Goal: Use online tool/utility: Utilize a website feature to perform a specific function

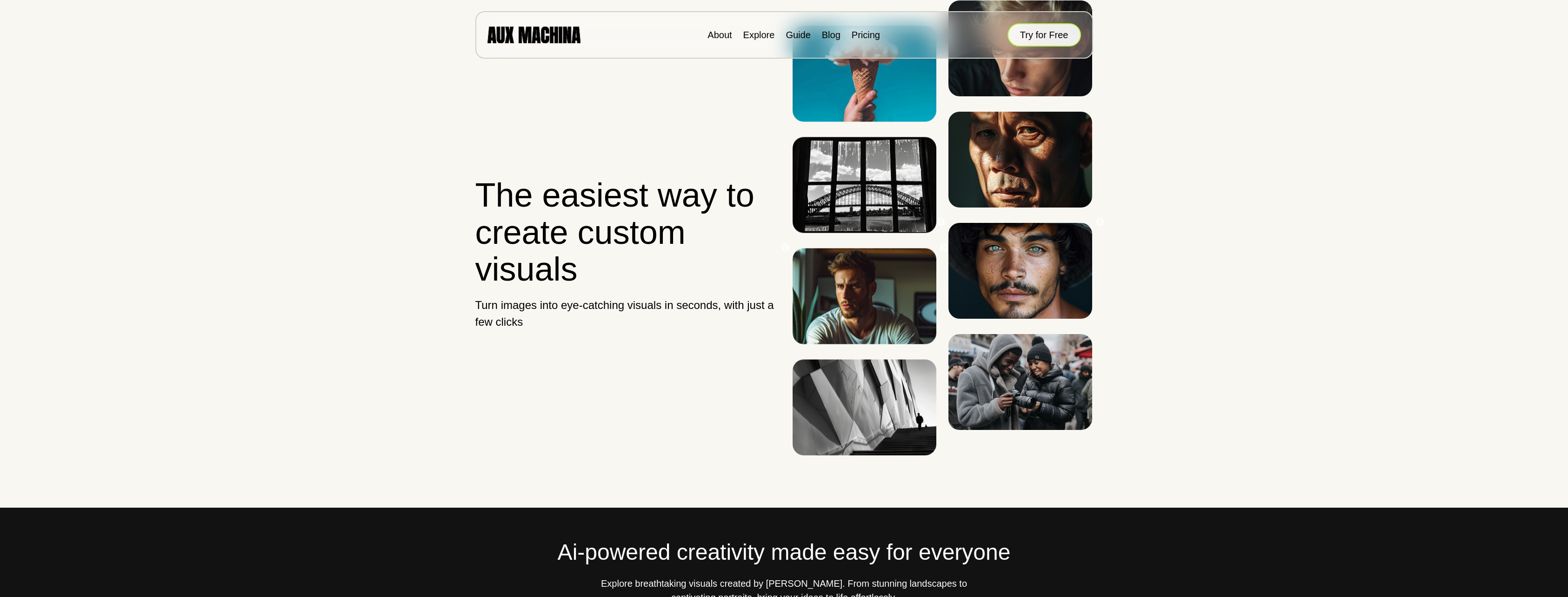
click at [1018, 34] on button "Try for Free" at bounding box center [1044, 35] width 73 height 23
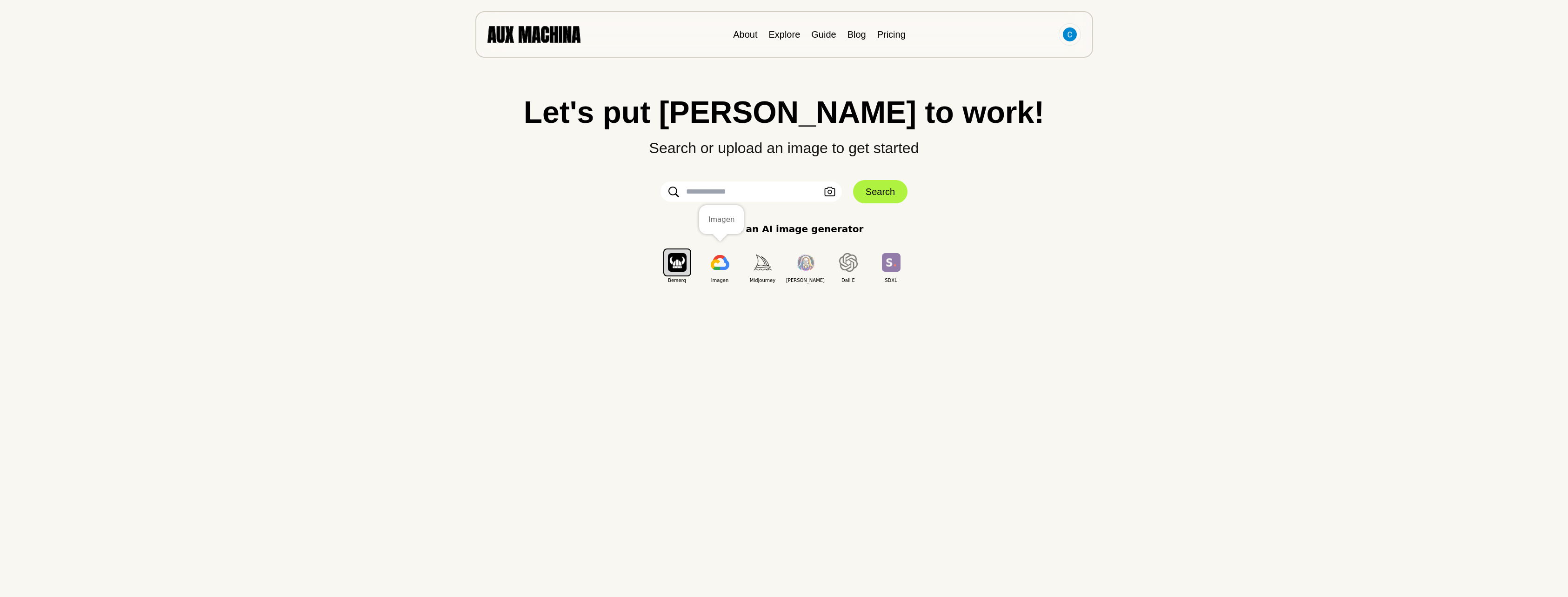
click at [725, 261] on img "button" at bounding box center [720, 262] width 18 height 15
click at [889, 198] on button "Search" at bounding box center [880, 191] width 54 height 23
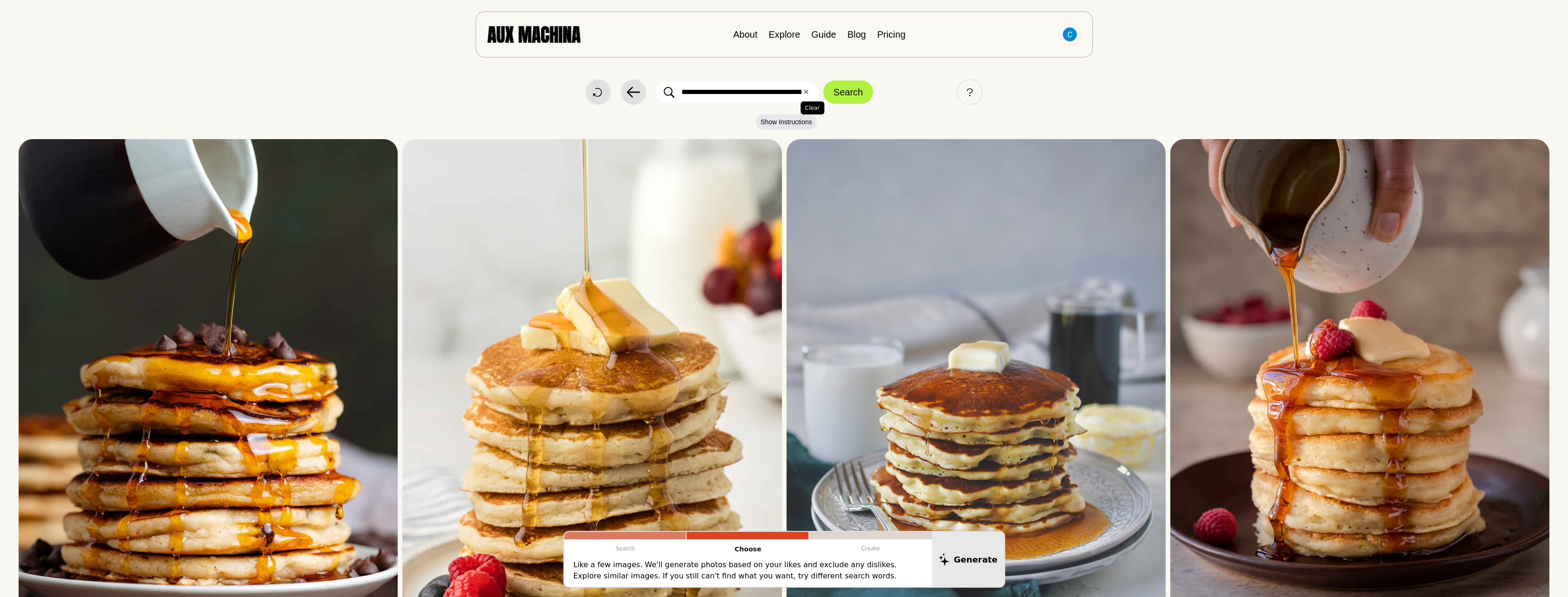
click at [807, 92] on button "✕ Clear" at bounding box center [806, 92] width 6 height 11
click at [751, 92] on input "text" at bounding box center [737, 92] width 163 height 20
click at [718, 95] on input "text" at bounding box center [737, 92] width 163 height 20
type input "**********"
click at [823, 81] on button "Search" at bounding box center [848, 92] width 50 height 23
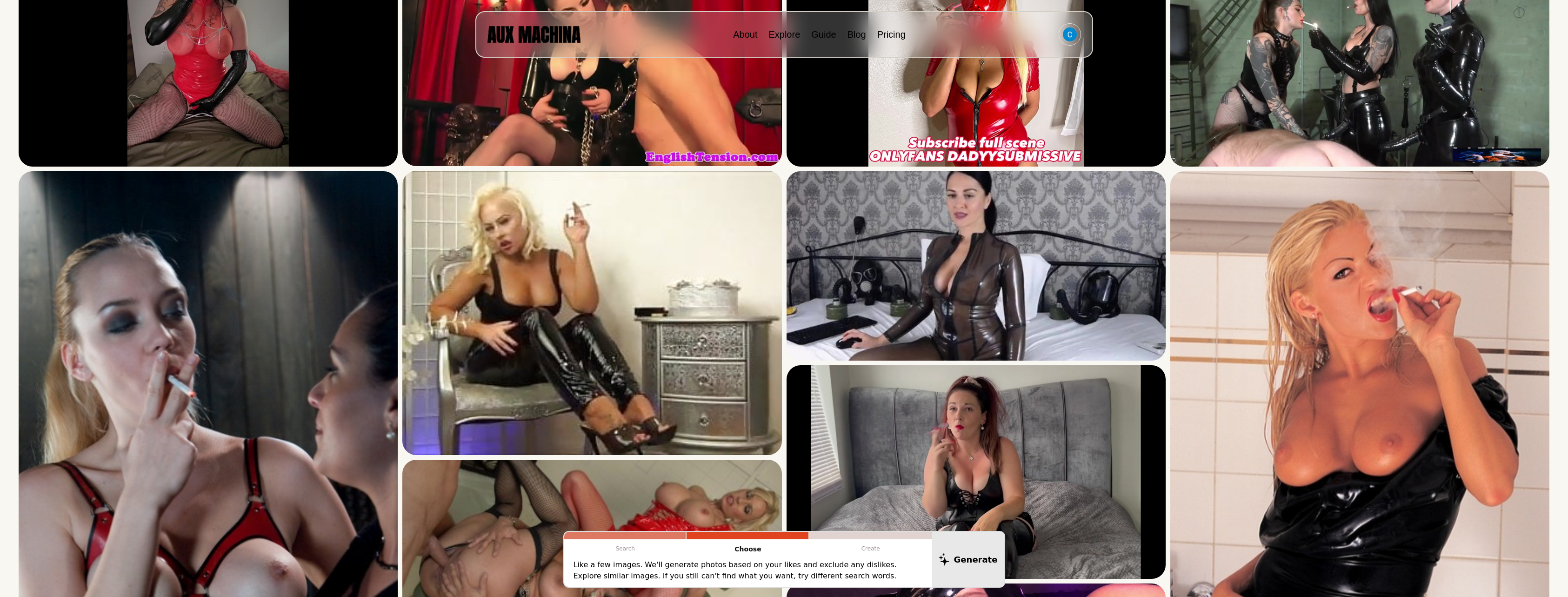
scroll to position [232, 0]
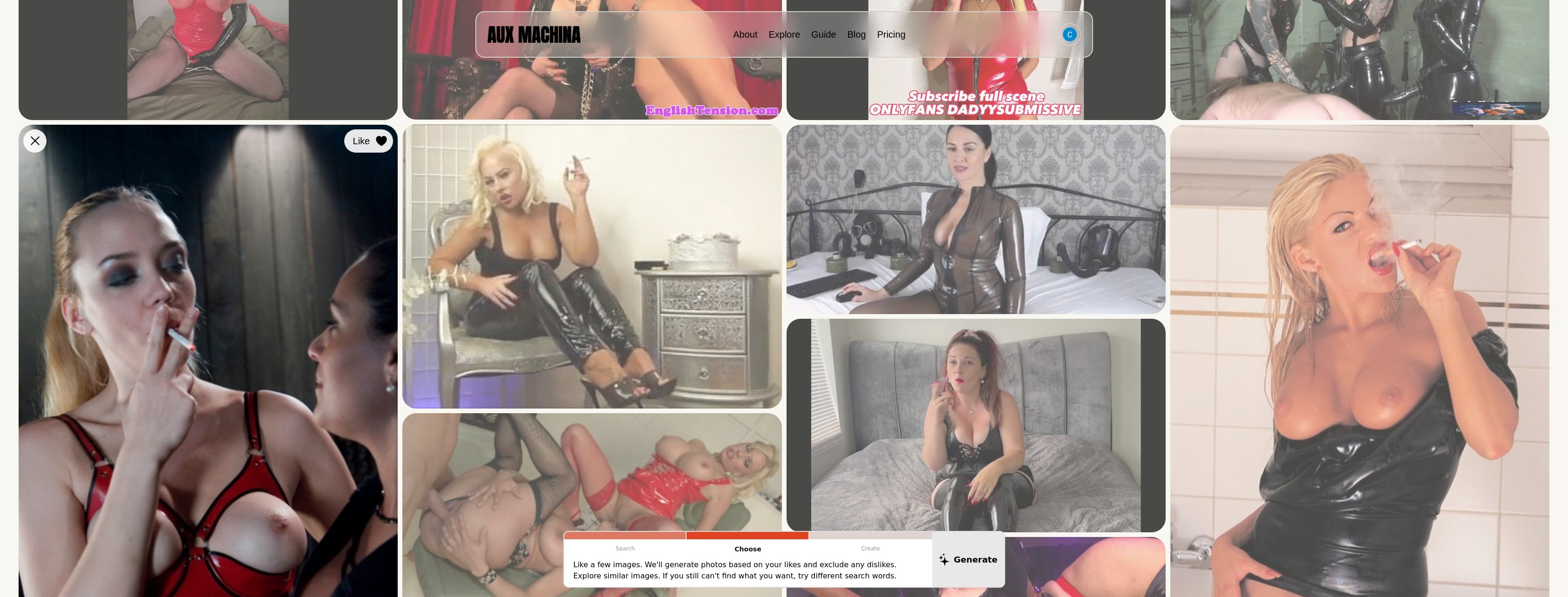
click at [376, 147] on div at bounding box center [381, 141] width 14 height 14
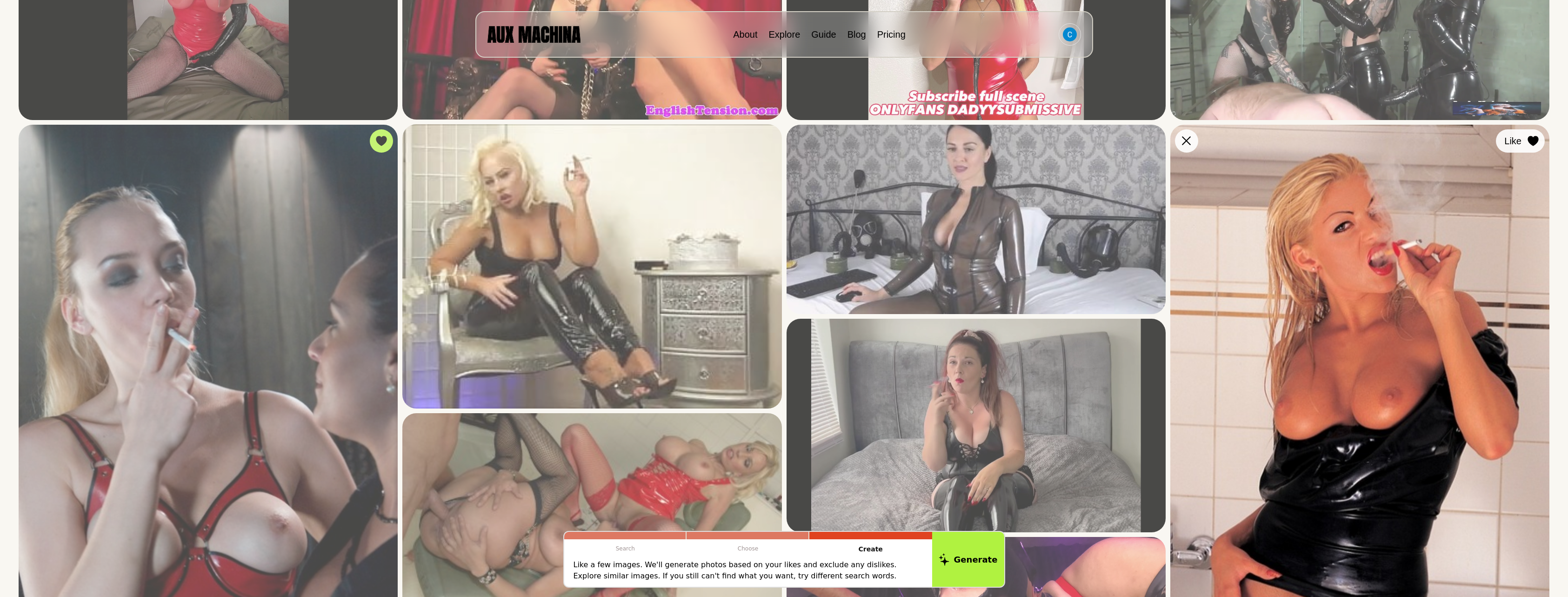
click at [1537, 142] on icon at bounding box center [1533, 141] width 11 height 10
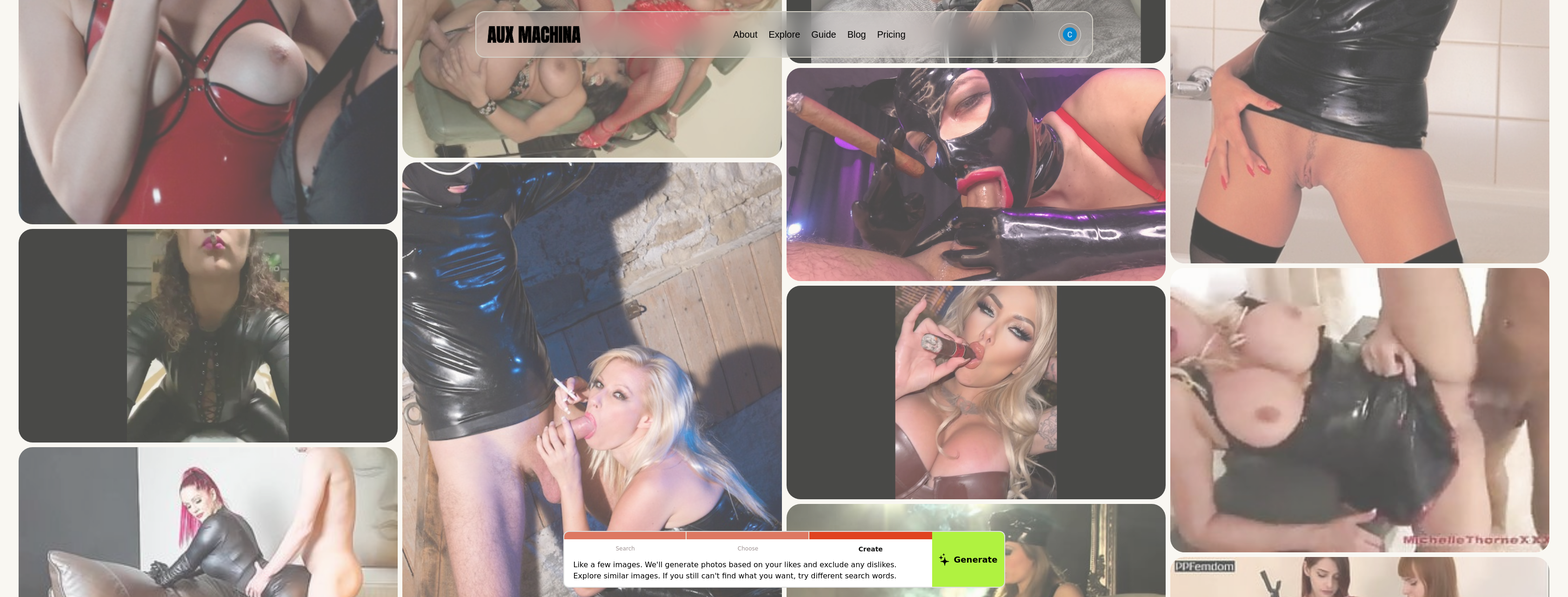
scroll to position [698, 0]
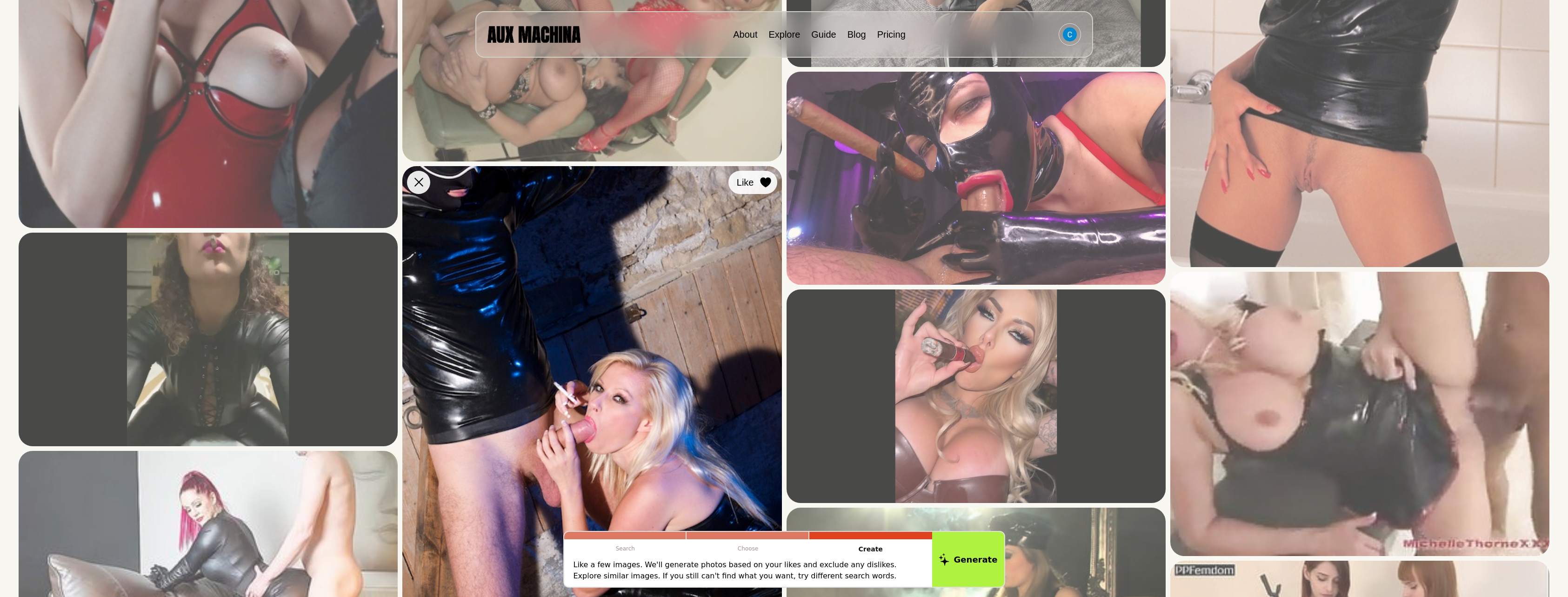
click at [759, 184] on div at bounding box center [765, 182] width 14 height 14
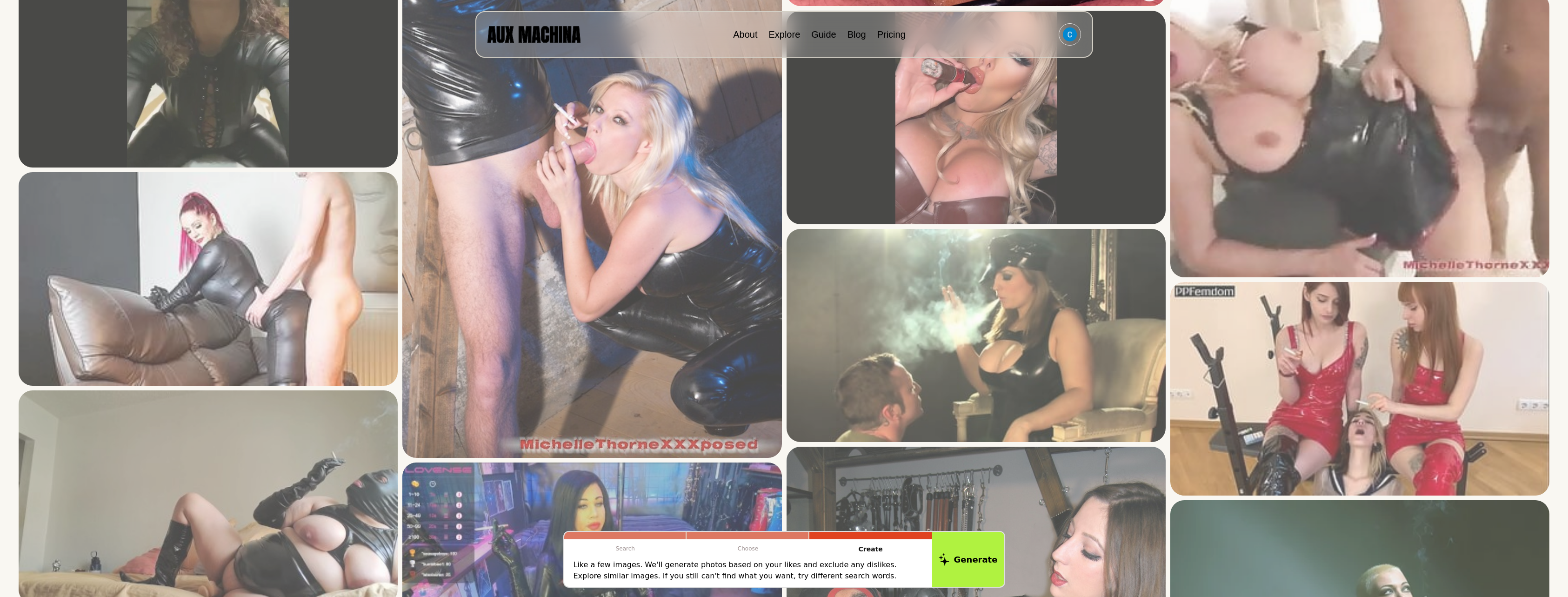
scroll to position [977, 0]
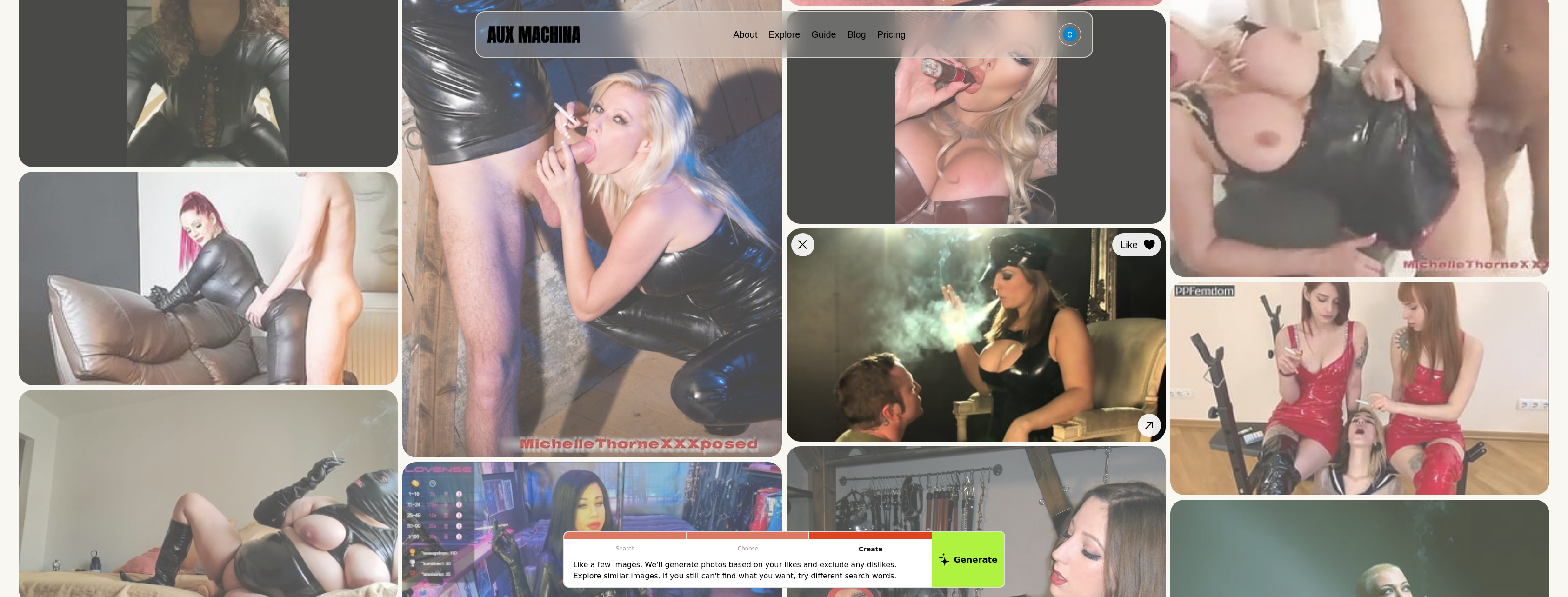
click at [1144, 248] on icon at bounding box center [1149, 245] width 11 height 10
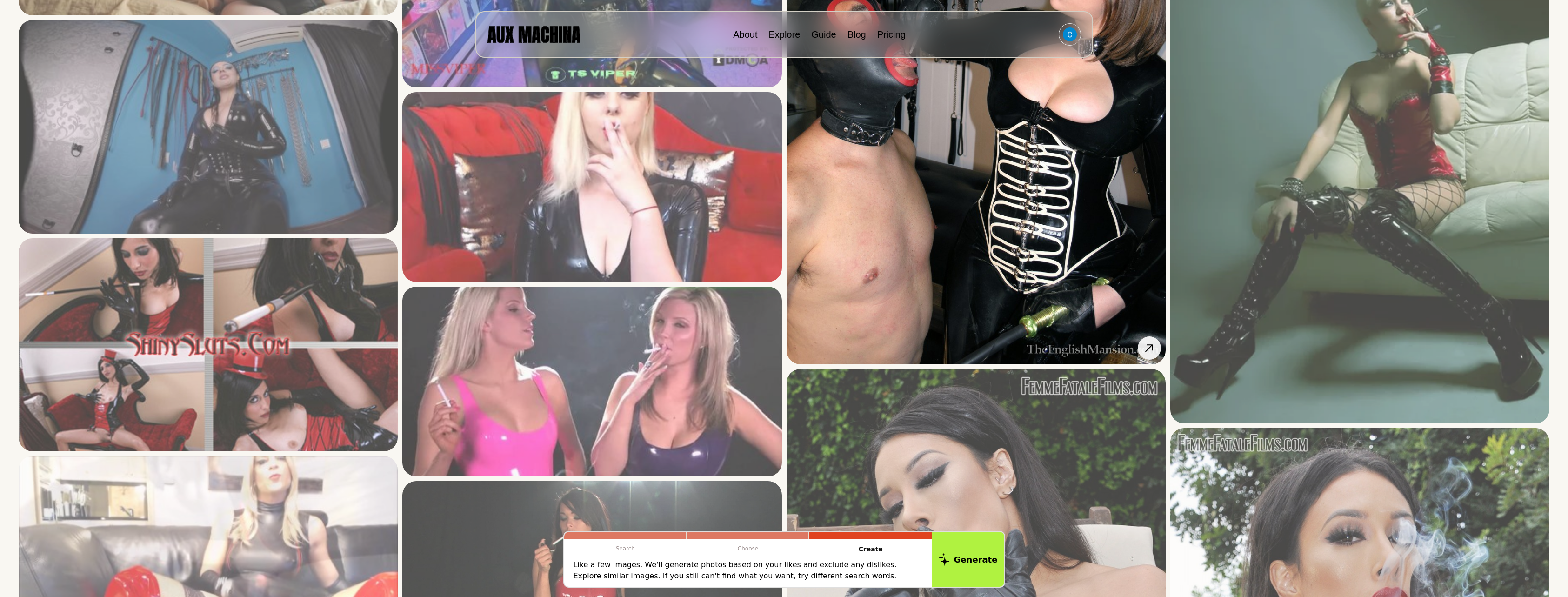
scroll to position [1582, 0]
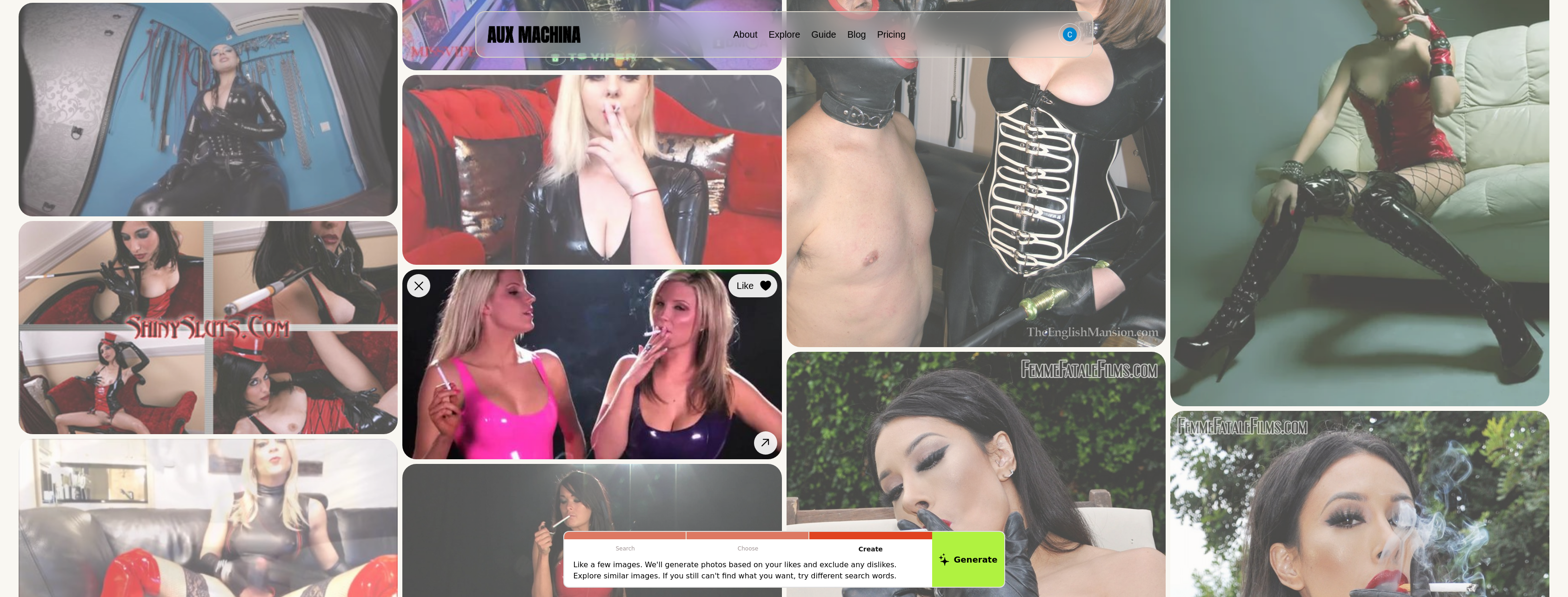
click at [767, 287] on icon at bounding box center [765, 286] width 10 height 10
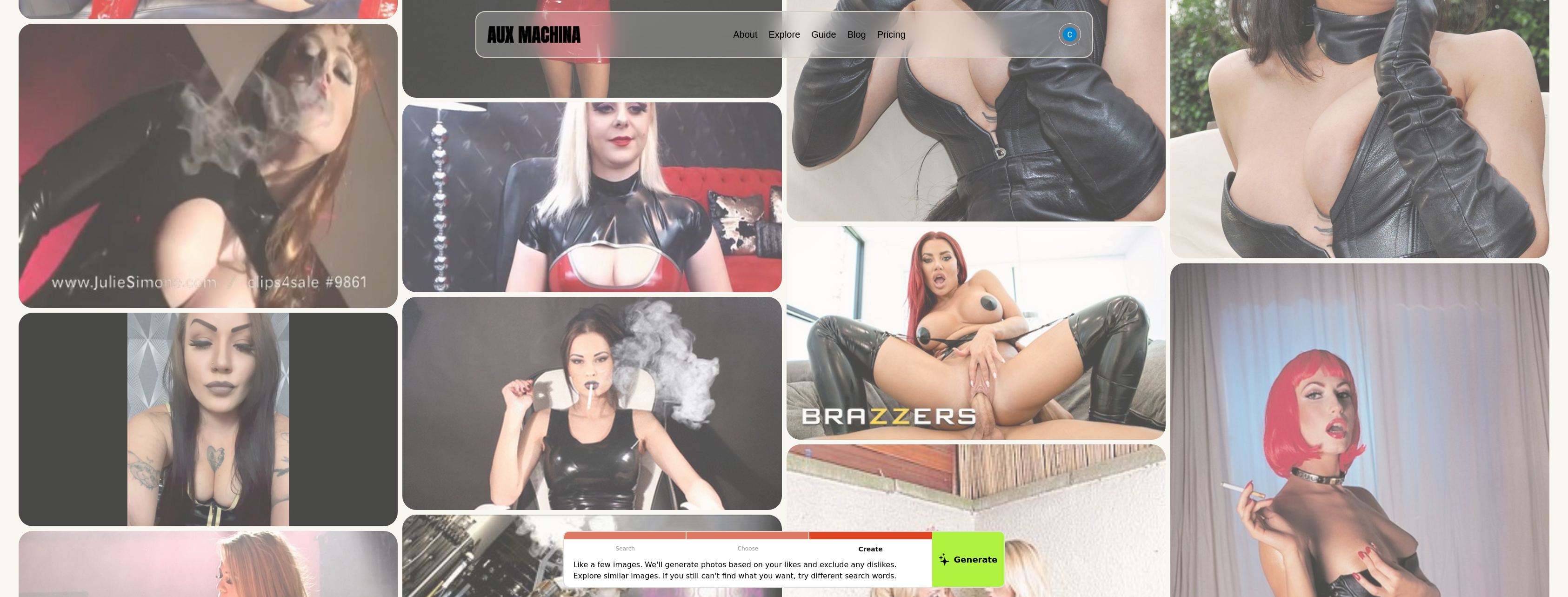
scroll to position [2280, 0]
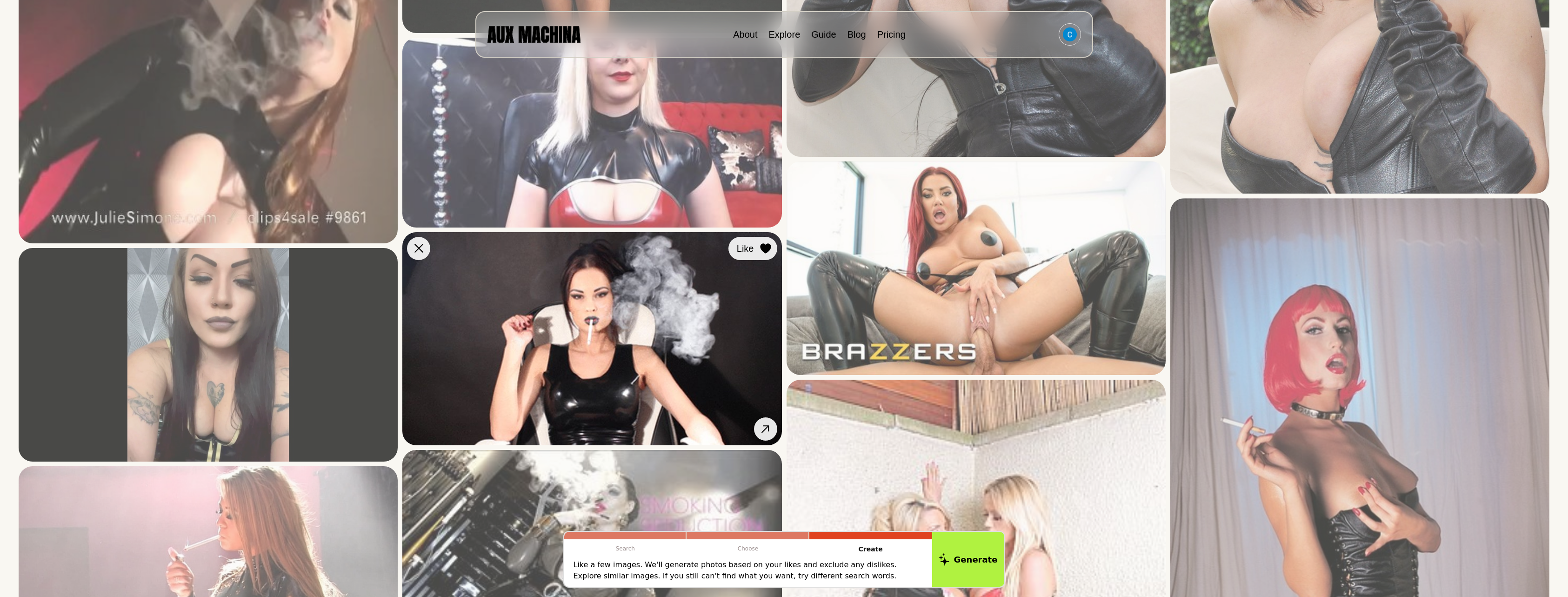
click at [764, 254] on div at bounding box center [765, 248] width 14 height 14
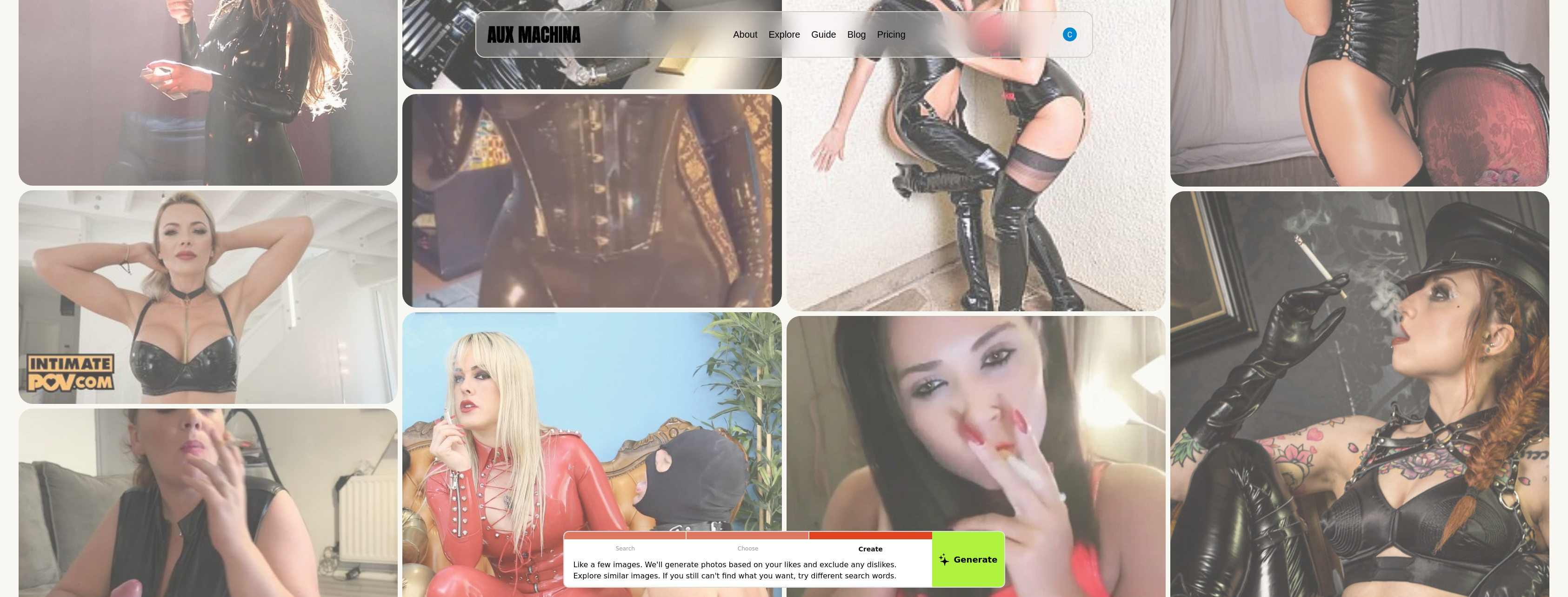
scroll to position [2885, 0]
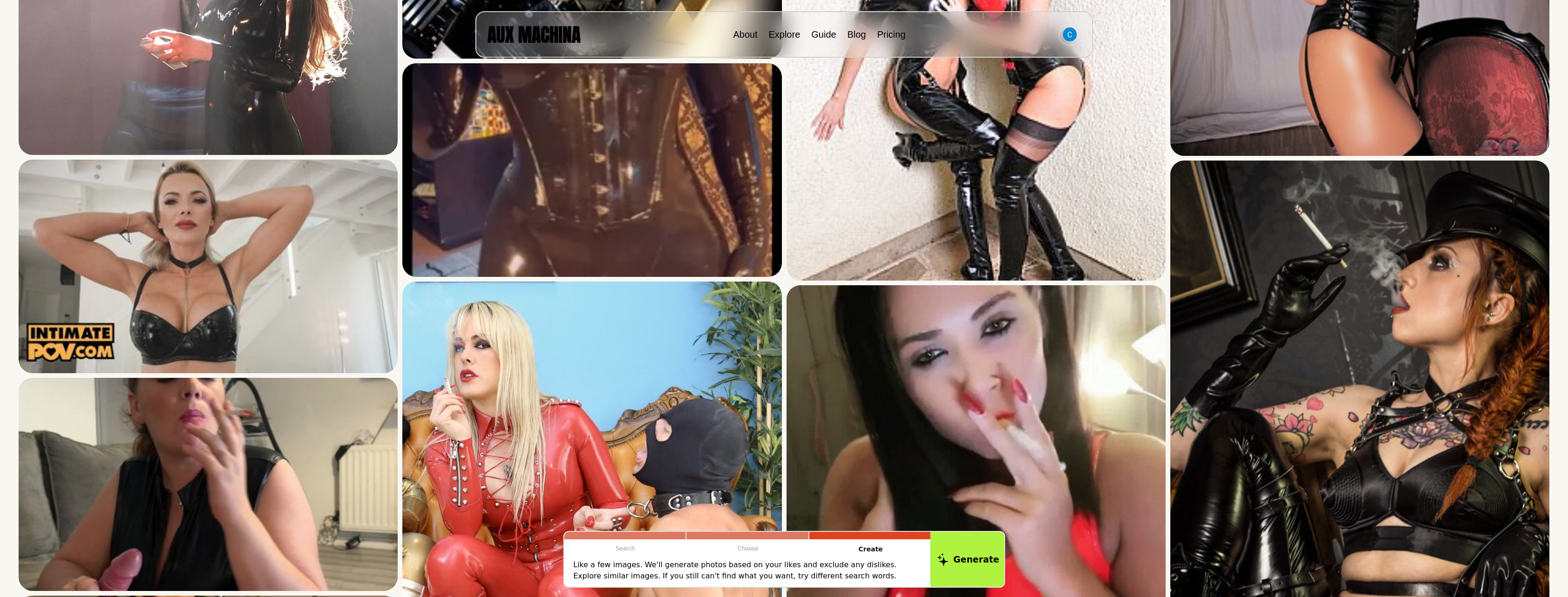
click at [963, 549] on button "Generate" at bounding box center [968, 559] width 76 height 57
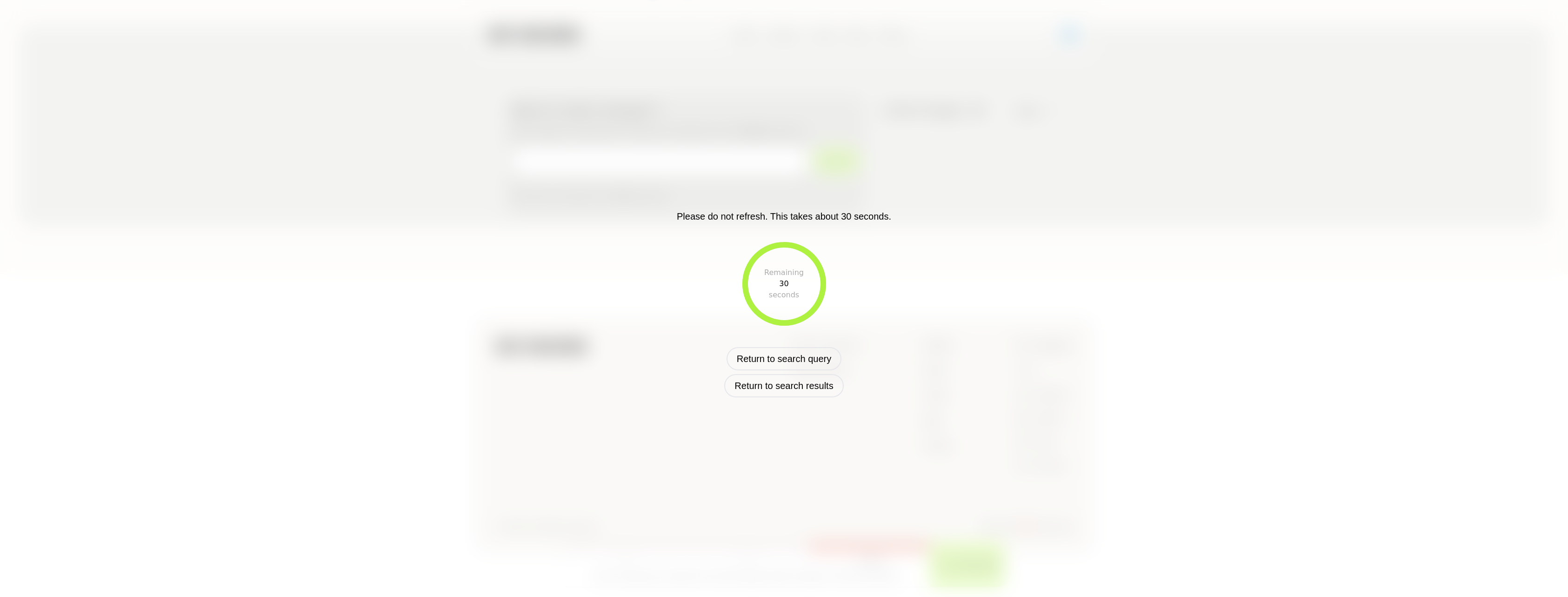
scroll to position [104, 0]
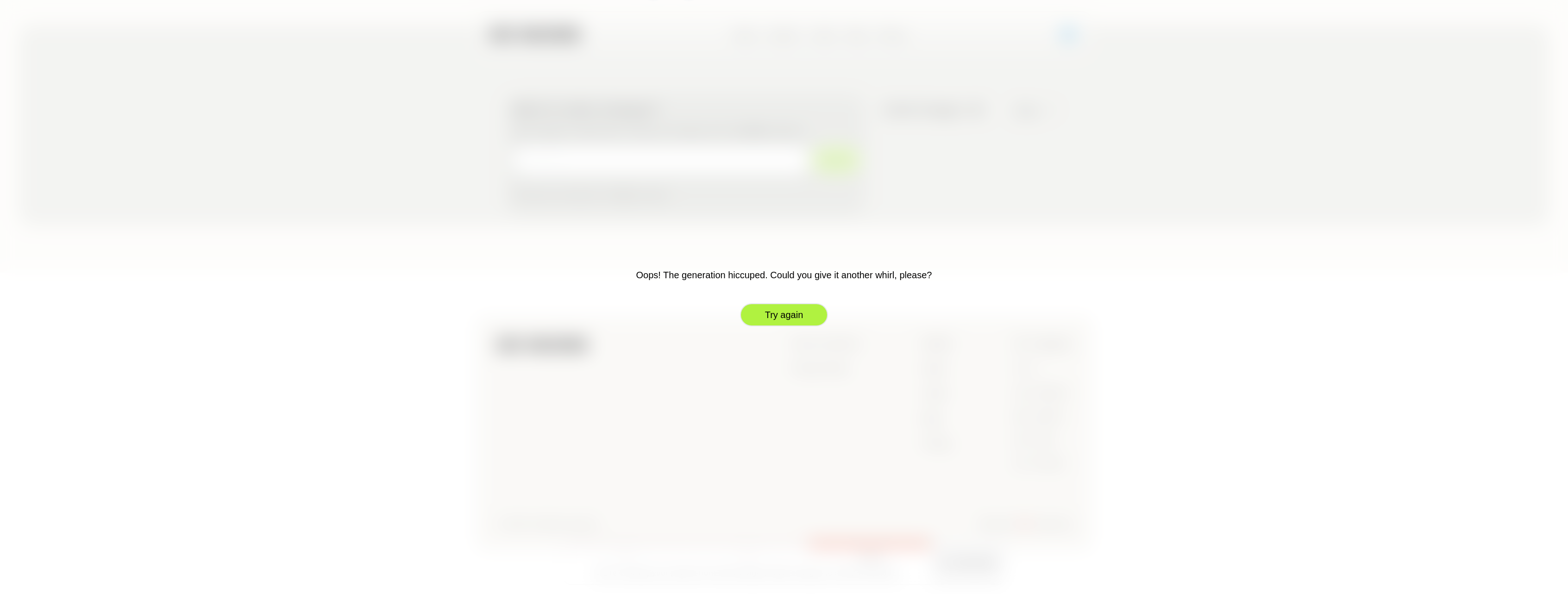
click at [797, 312] on button "Try again" at bounding box center [784, 315] width 88 height 23
